Goal: Information Seeking & Learning: Learn about a topic

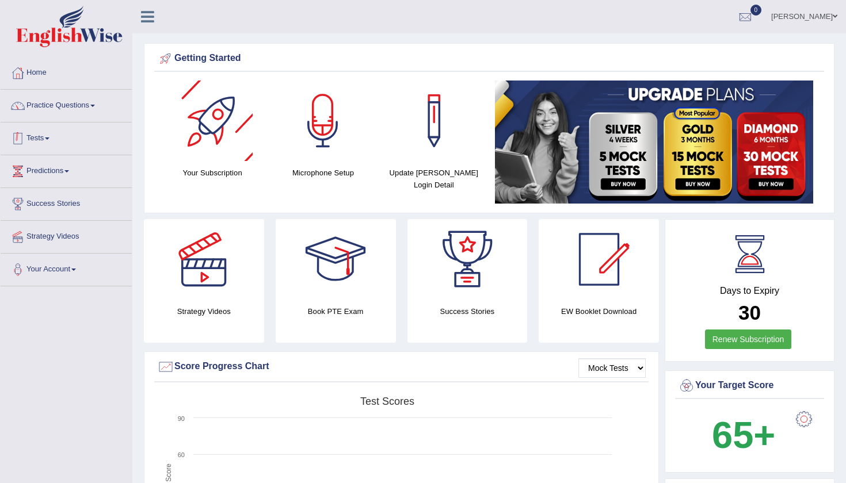
drag, startPoint x: 0, startPoint y: 0, endPoint x: 90, endPoint y: 114, distance: 145.4
click at [90, 114] on link "Practice Questions" at bounding box center [66, 104] width 131 height 29
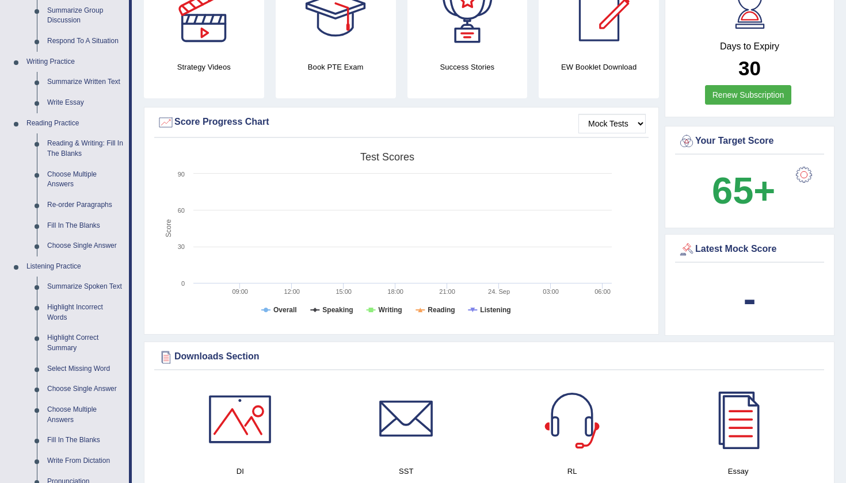
scroll to position [322, 0]
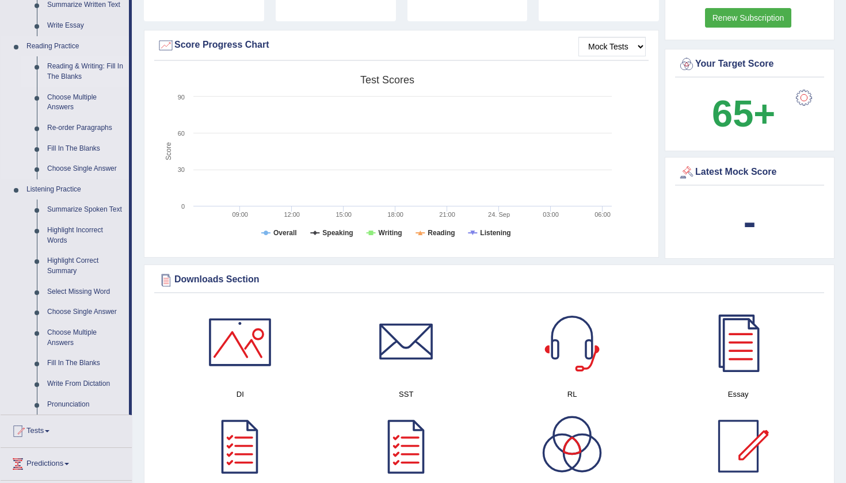
click at [72, 72] on link "Reading & Writing: Fill In The Blanks" at bounding box center [85, 71] width 87 height 30
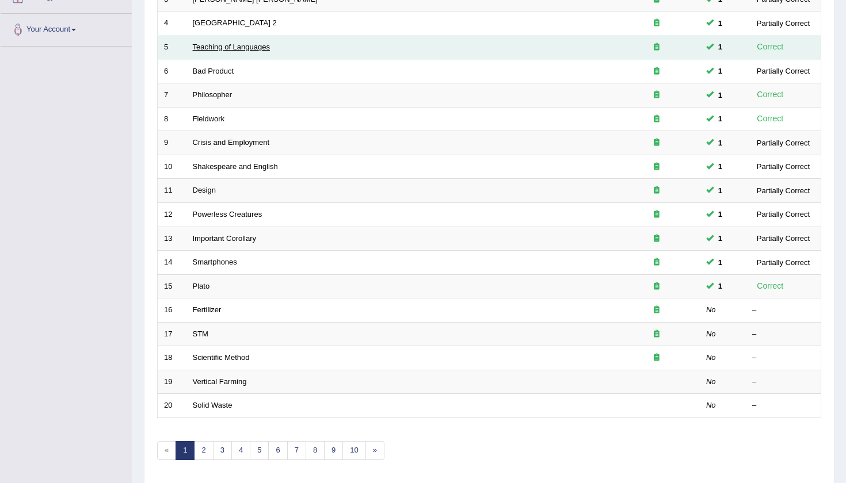
scroll to position [241, 0]
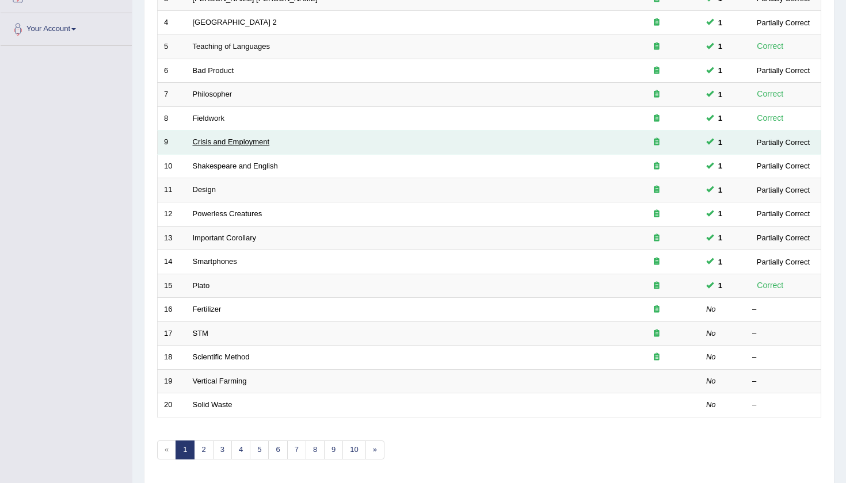
click at [204, 138] on link "Crisis and Employment" at bounding box center [231, 142] width 77 height 9
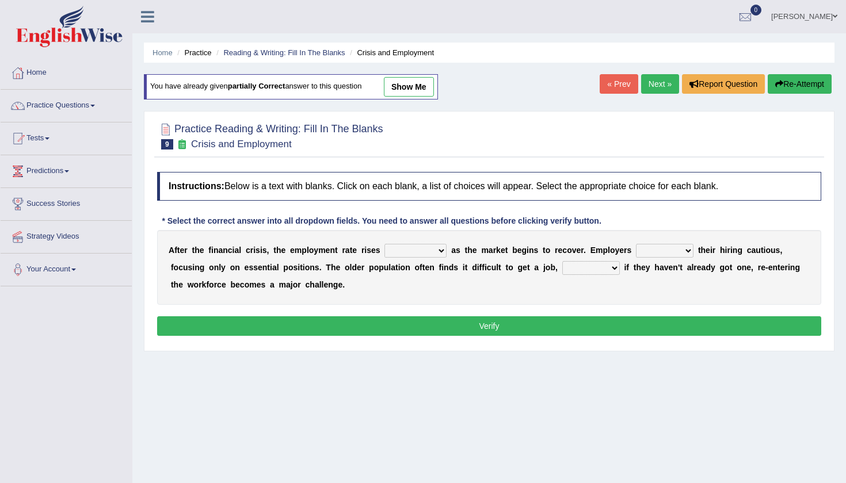
click at [414, 91] on link "show me" at bounding box center [409, 87] width 50 height 20
select select "sharply"
select select "keep"
select select "because"
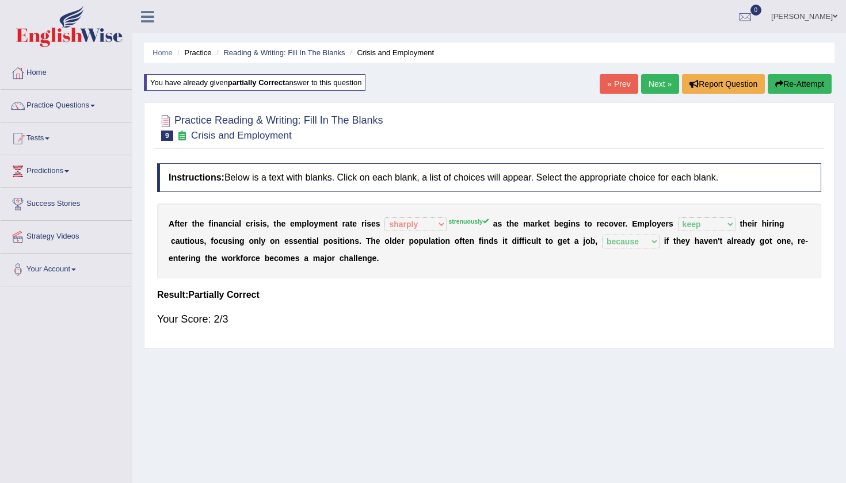
drag, startPoint x: 551, startPoint y: 224, endPoint x: 616, endPoint y: 224, distance: 65.0
click at [616, 224] on div "A f t e r t h e f i n a n c i a l c r i s i s , t h e e m p l o y m e n t r a t…" at bounding box center [489, 241] width 664 height 75
click at [827, 87] on button "Re-Attempt" at bounding box center [800, 84] width 64 height 20
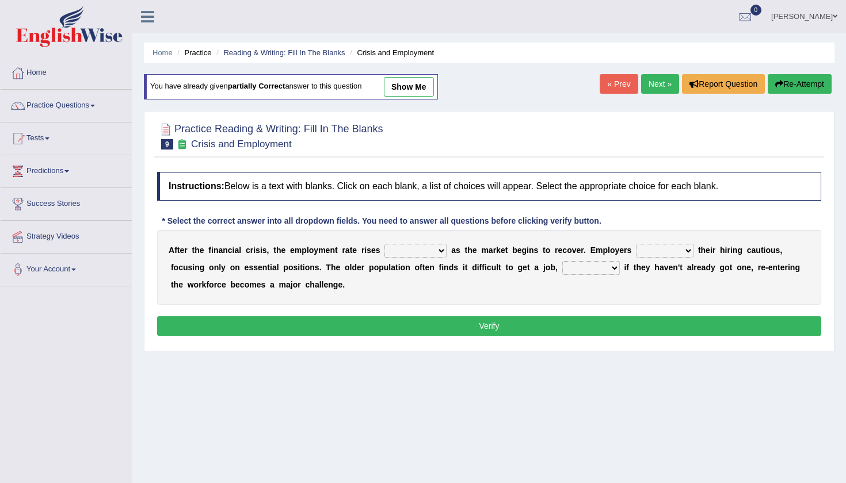
select select "strenuously"
click at [654, 89] on link "Next »" at bounding box center [660, 84] width 38 height 20
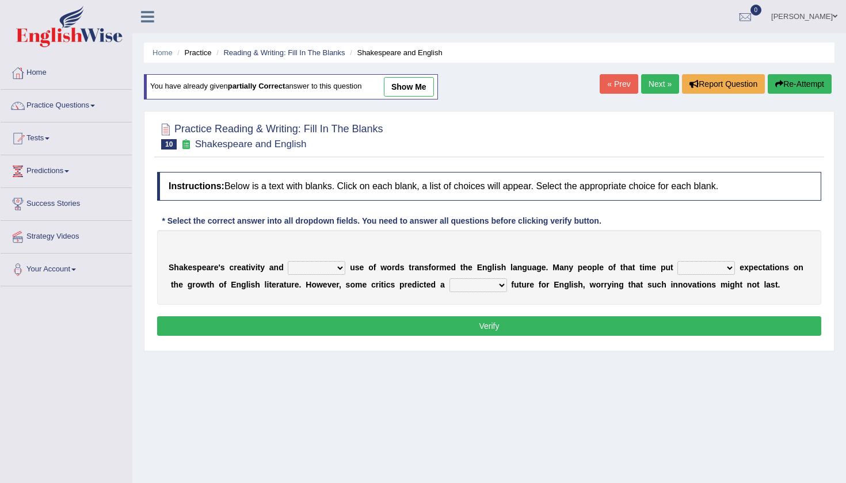
click at [407, 100] on div "You have already given partially correct answer to this question show me" at bounding box center [292, 92] width 296 height 37
click at [412, 94] on link "show me" at bounding box center [409, 87] width 50 height 20
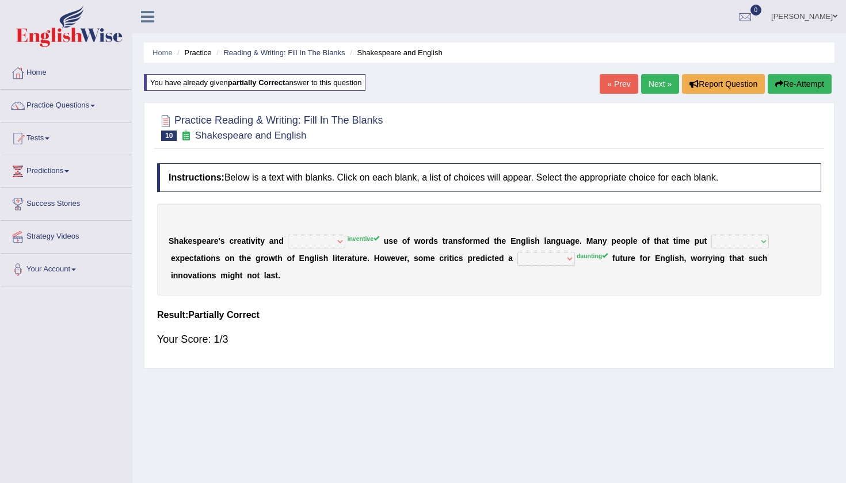
select select "intensive"
select select "high"
select select "promising"
drag, startPoint x: 231, startPoint y: 241, endPoint x: 257, endPoint y: 239, distance: 26.6
click at [257, 240] on div "S h a k e s p e a r e ' s c r e a t i v i t y a n d idealized intensive fancied…" at bounding box center [489, 250] width 664 height 92
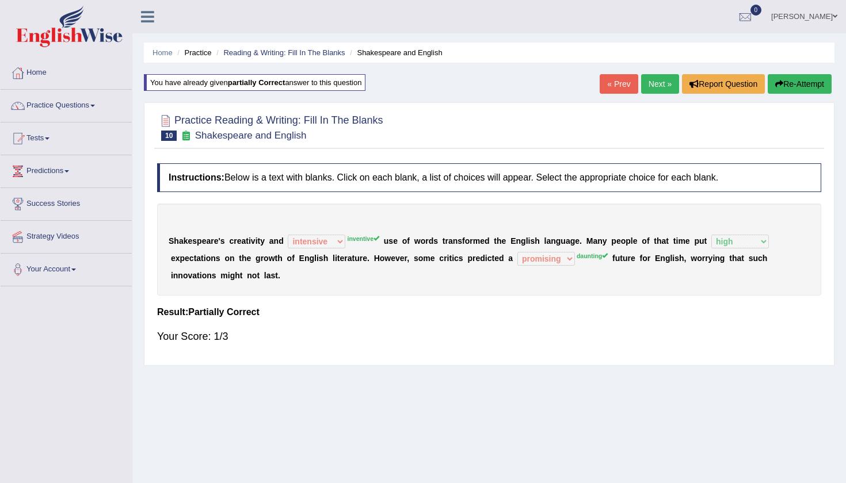
click at [780, 93] on button "Re-Attempt" at bounding box center [800, 84] width 64 height 20
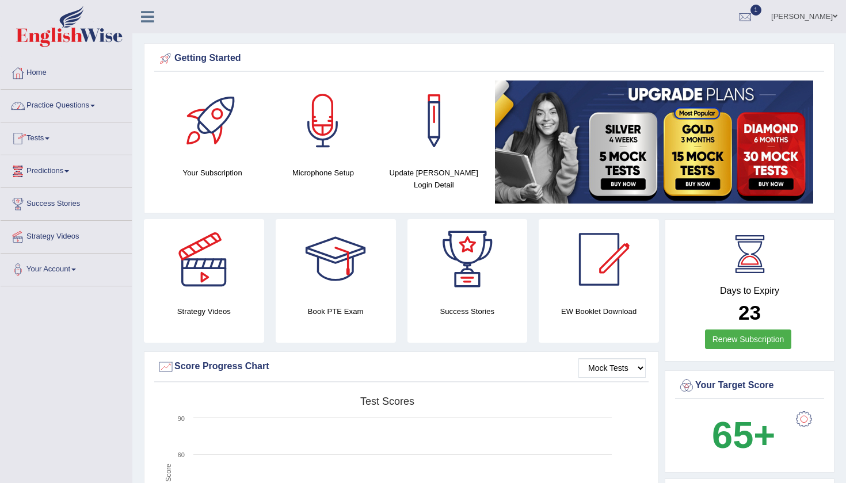
click at [30, 139] on link "Tests" at bounding box center [66, 137] width 131 height 29
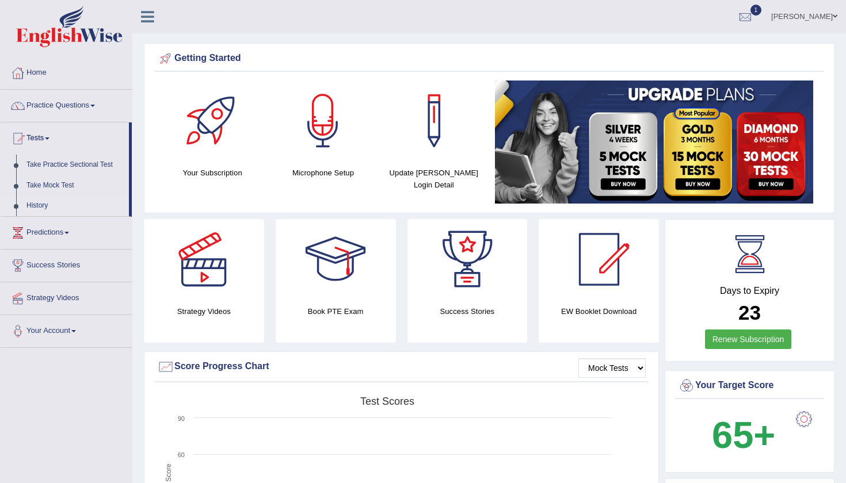
click at [39, 207] on link "History" at bounding box center [75, 206] width 108 height 21
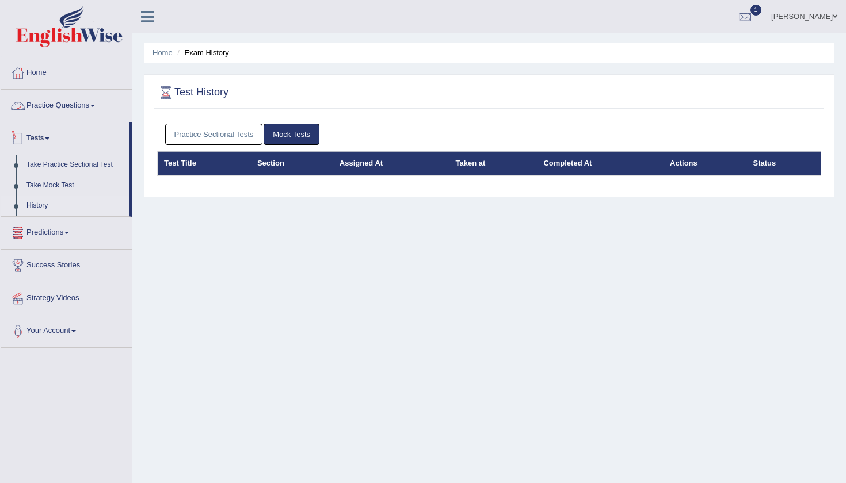
click at [241, 138] on link "Practice Sectional Tests" at bounding box center [214, 134] width 98 height 21
